Goal: Book appointment/travel/reservation

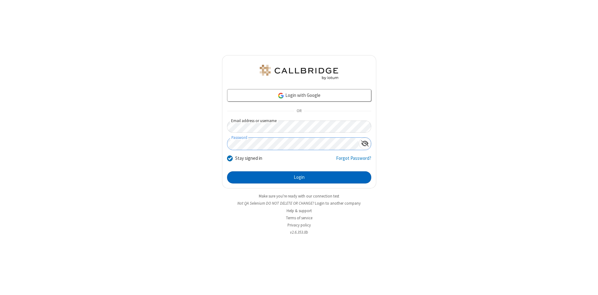
click at [299, 178] on button "Login" at bounding box center [299, 177] width 144 height 12
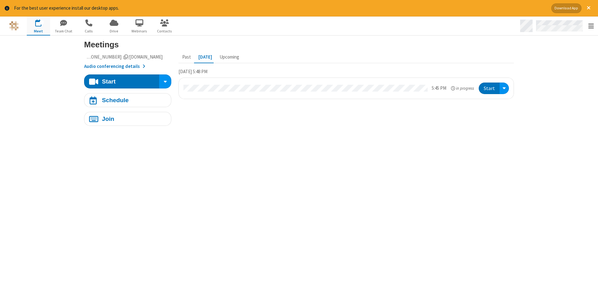
click at [591, 26] on span "Open menu" at bounding box center [591, 26] width 6 height 6
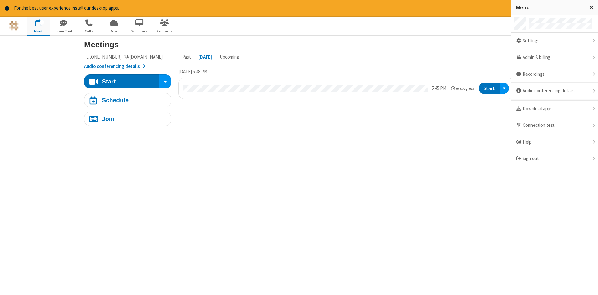
click at [38, 26] on span "button" at bounding box center [38, 23] width 23 height 11
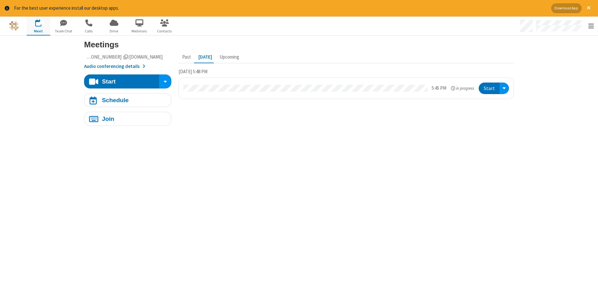
click at [38, 26] on span "button" at bounding box center [38, 23] width 23 height 11
click at [128, 100] on div "Schedule" at bounding box center [115, 100] width 27 height 6
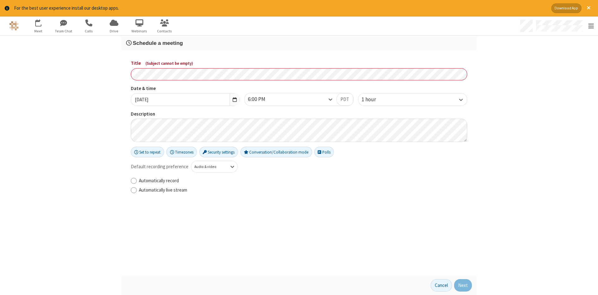
click at [299, 43] on h3 "Schedule a meeting" at bounding box center [299, 43] width 346 height 6
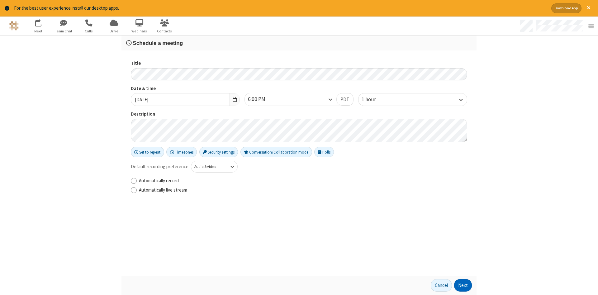
click at [463, 285] on button "Next" at bounding box center [463, 285] width 18 height 12
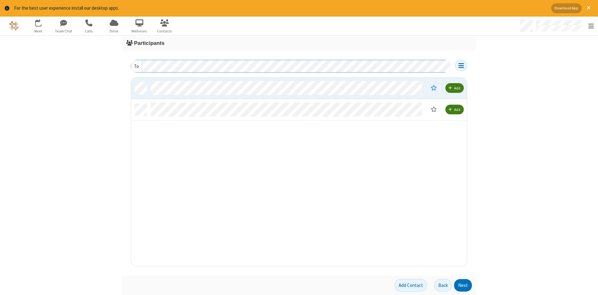
scroll to position [188, 336]
click at [463, 285] on button "Next" at bounding box center [463, 285] width 18 height 12
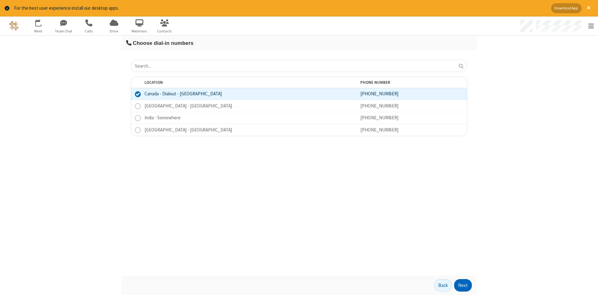
click at [463, 285] on button "Next" at bounding box center [463, 285] width 18 height 12
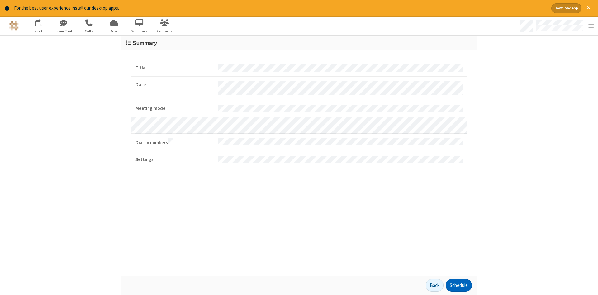
click at [459, 285] on button "Schedule" at bounding box center [459, 285] width 26 height 12
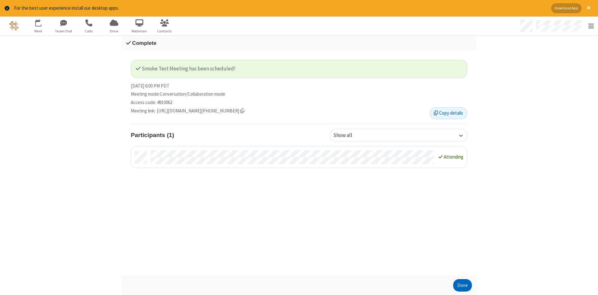
click at [463, 285] on button "Done" at bounding box center [462, 285] width 19 height 12
